Goal: Task Accomplishment & Management: Manage account settings

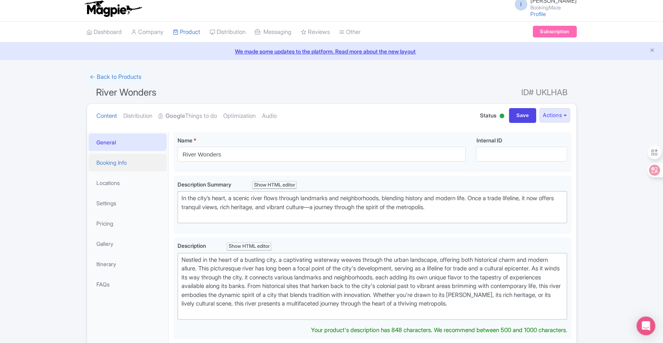
scroll to position [1, 0]
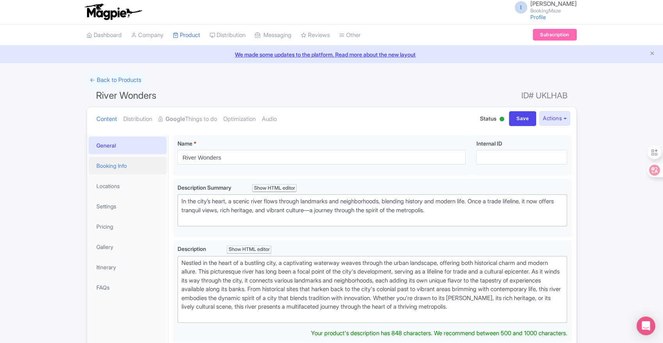
click at [100, 169] on link "Booking Info" at bounding box center [128, 166] width 78 height 18
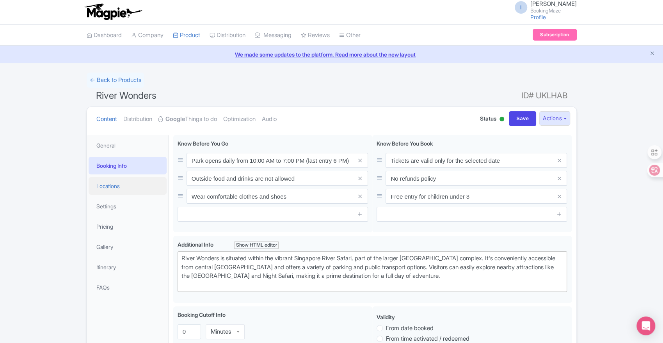
click at [113, 183] on link "Locations" at bounding box center [128, 186] width 78 height 18
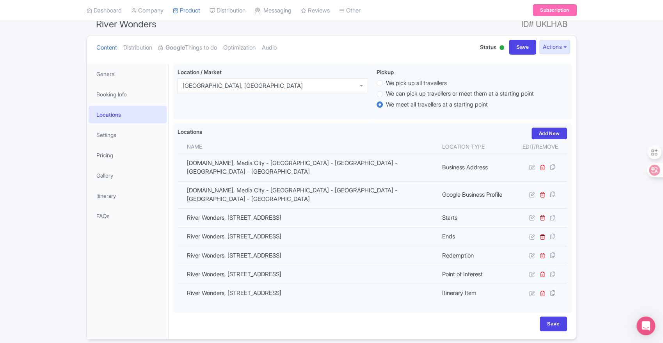
scroll to position [74, 0]
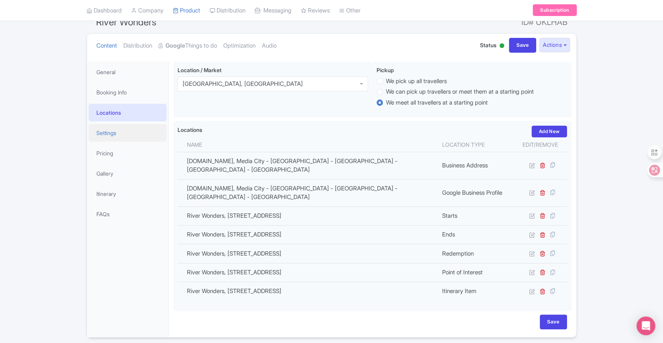
click at [138, 138] on link "Settings" at bounding box center [128, 133] width 78 height 18
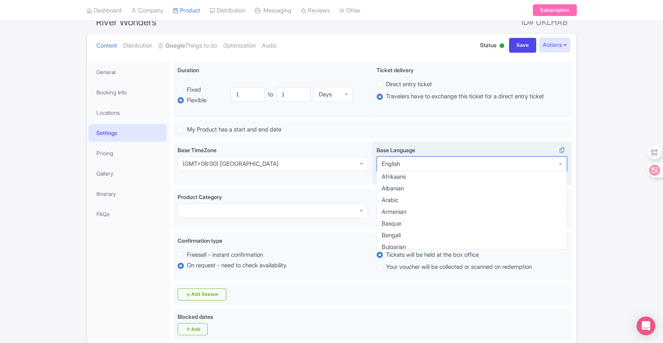
click at [415, 168] on div "English" at bounding box center [472, 163] width 190 height 15
click at [416, 163] on div "English" at bounding box center [472, 163] width 190 height 15
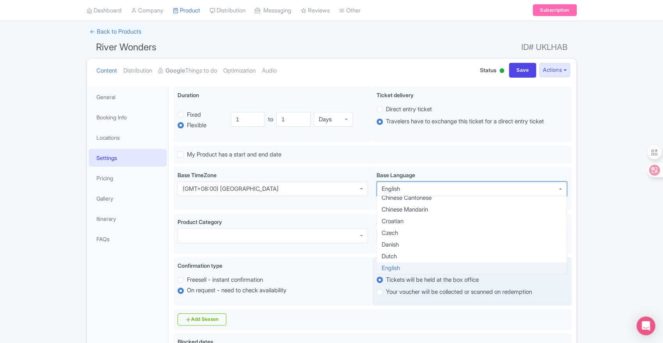
scroll to position [0, 0]
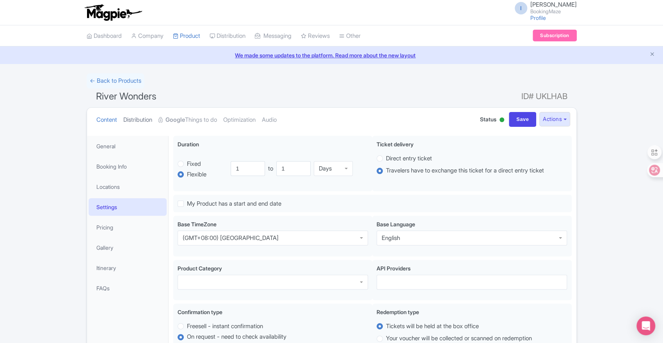
click at [152, 121] on link "Distribution" at bounding box center [137, 120] width 29 height 25
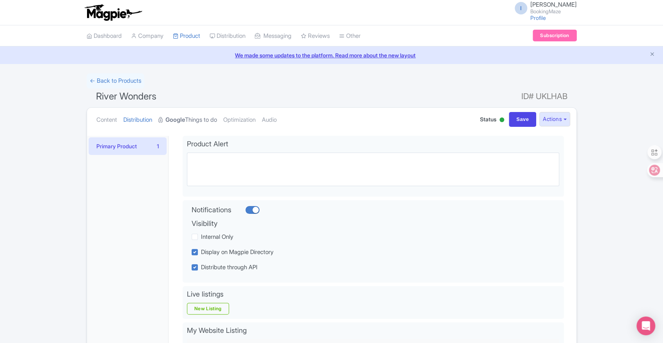
click at [178, 120] on strong "Google" at bounding box center [175, 119] width 20 height 9
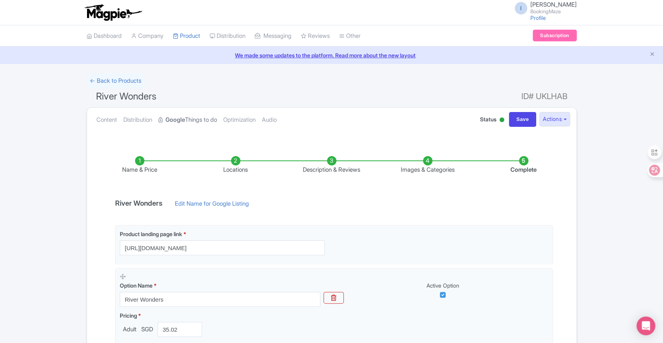
click at [178, 120] on strong "Google" at bounding box center [175, 119] width 20 height 9
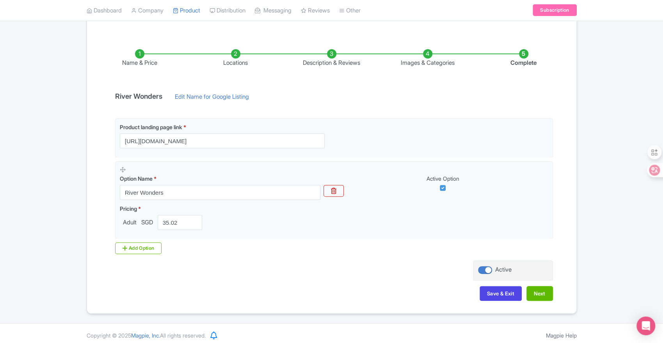
scroll to position [111, 0]
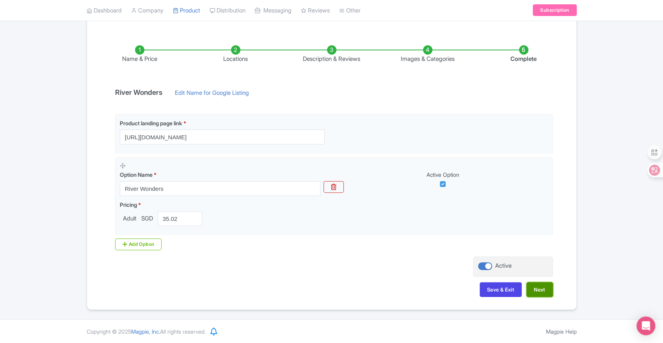
click at [541, 291] on button "Next" at bounding box center [539, 289] width 27 height 15
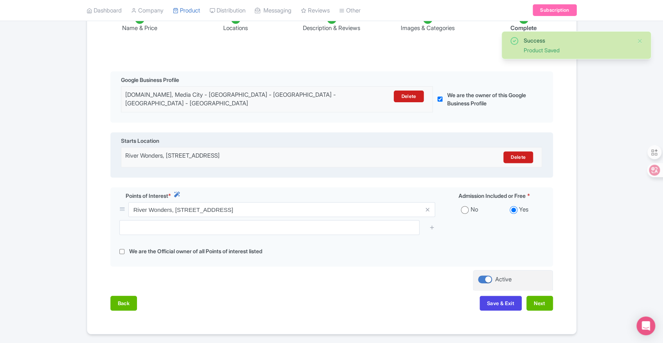
scroll to position [144, 0]
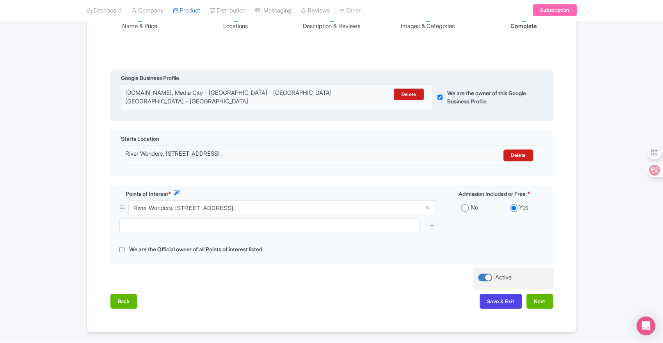
click at [439, 96] on input "checkbox" at bounding box center [439, 97] width 5 height 26
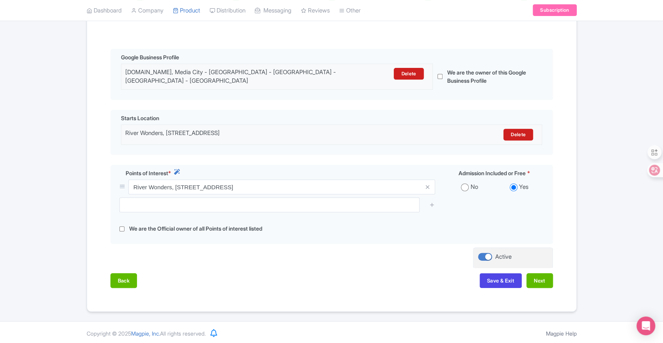
scroll to position [167, 0]
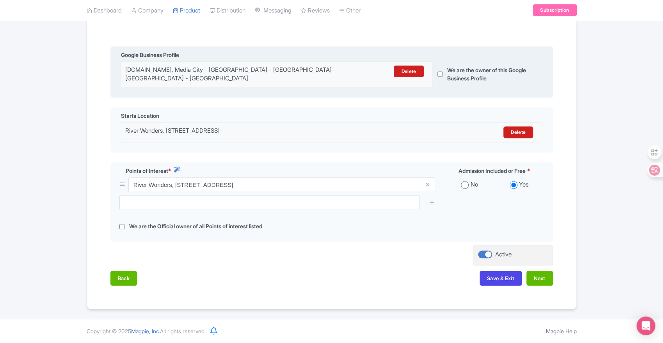
click at [440, 73] on input "checkbox" at bounding box center [439, 74] width 5 height 26
checkbox input "true"
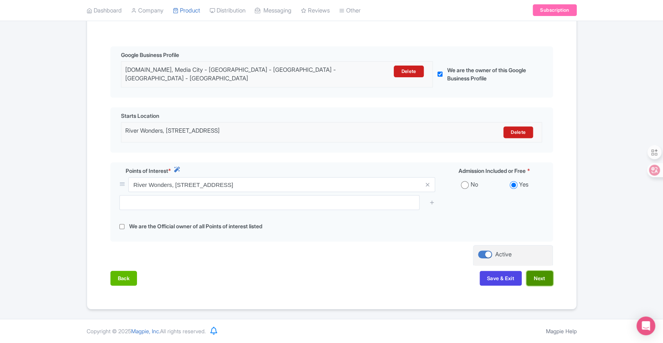
click at [537, 279] on button "Next" at bounding box center [539, 278] width 27 height 15
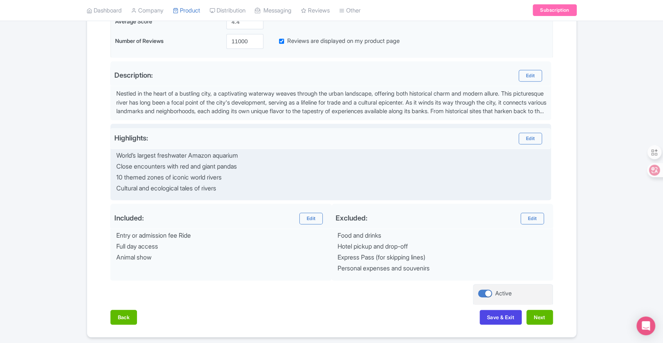
scroll to position [243, 0]
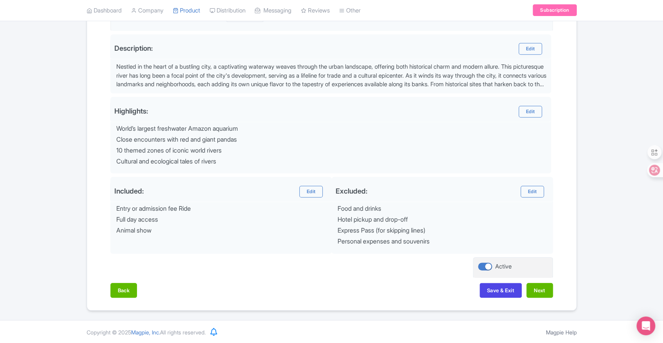
click at [549, 299] on div "Back Save & Exit Next" at bounding box center [331, 294] width 442 height 23
click at [541, 290] on button "Next" at bounding box center [539, 290] width 27 height 15
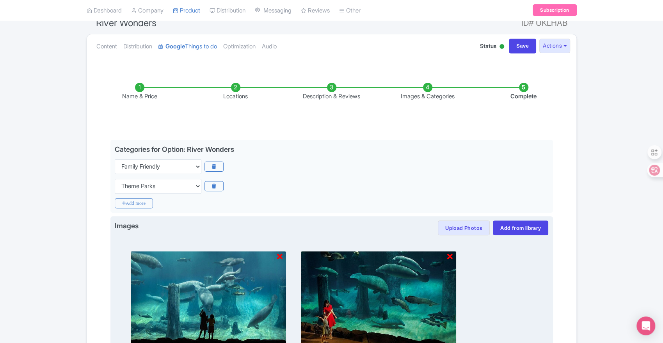
scroll to position [0, 0]
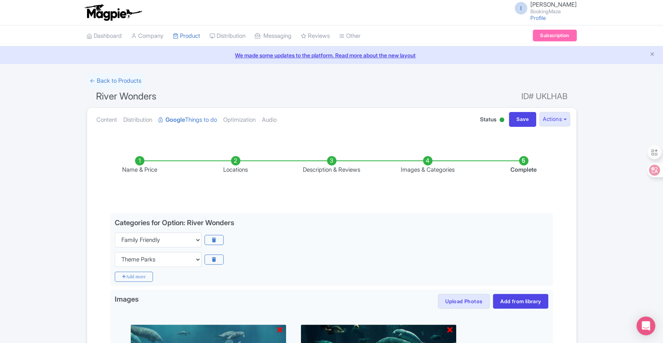
click at [302, 53] on link "We made some updates to the platform. Read more about the new layout" at bounding box center [332, 55] width 654 height 8
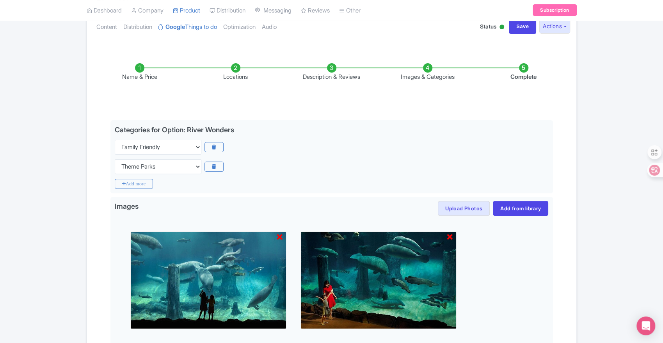
scroll to position [188, 0]
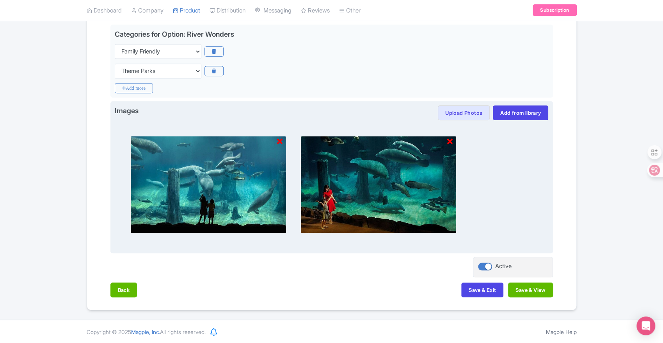
click at [346, 192] on img at bounding box center [378, 185] width 156 height 98
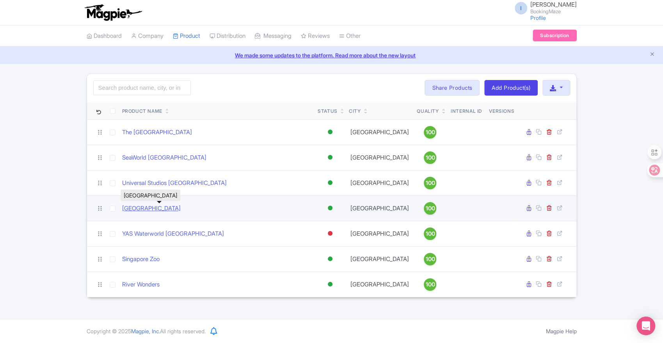
click at [181, 208] on link "[GEOGRAPHIC_DATA]" at bounding box center [151, 208] width 59 height 9
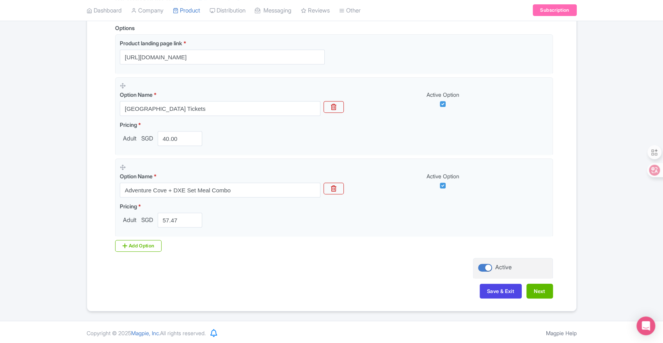
scroll to position [203, 0]
click at [535, 288] on button "Next" at bounding box center [539, 289] width 27 height 15
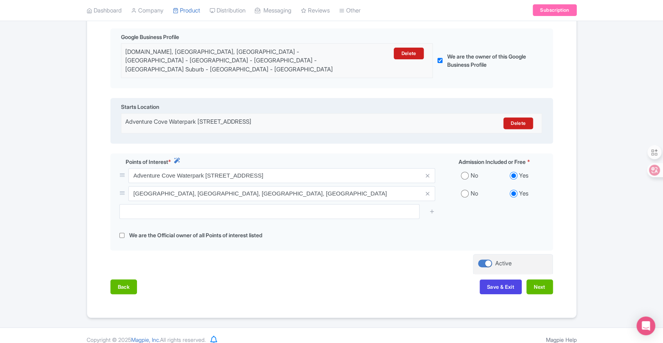
scroll to position [0, 0]
